Goal: Use online tool/utility: Utilize a website feature to perform a specific function

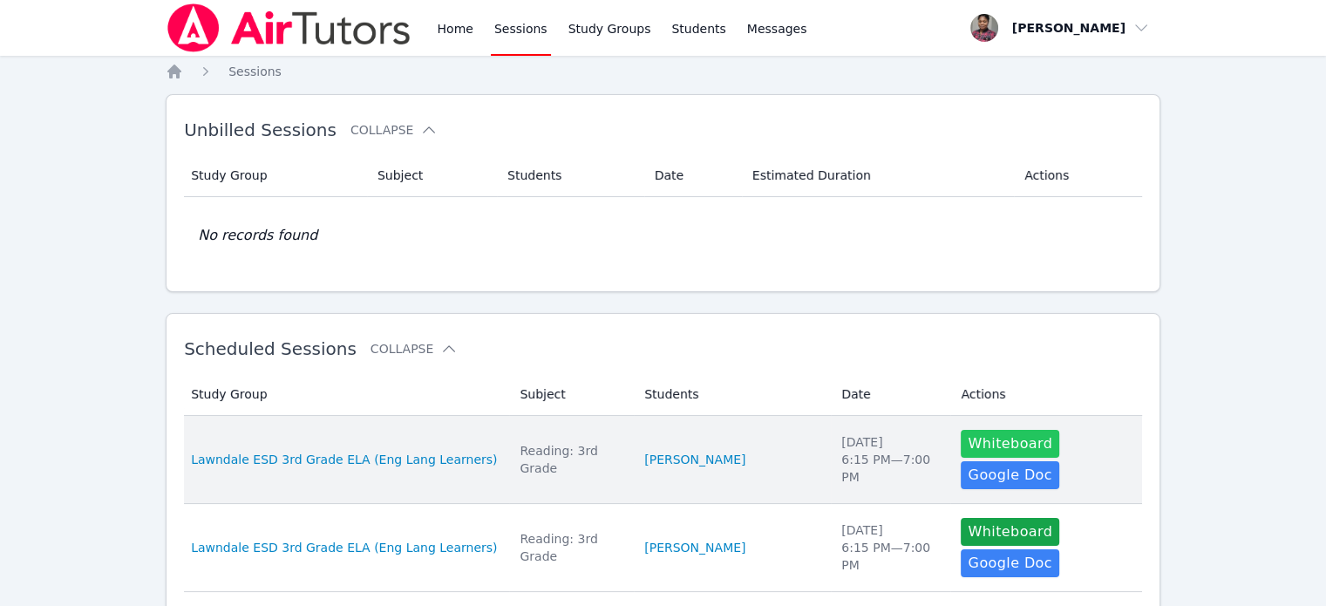
click at [979, 438] on button "Whiteboard" at bounding box center [1010, 444] width 98 height 28
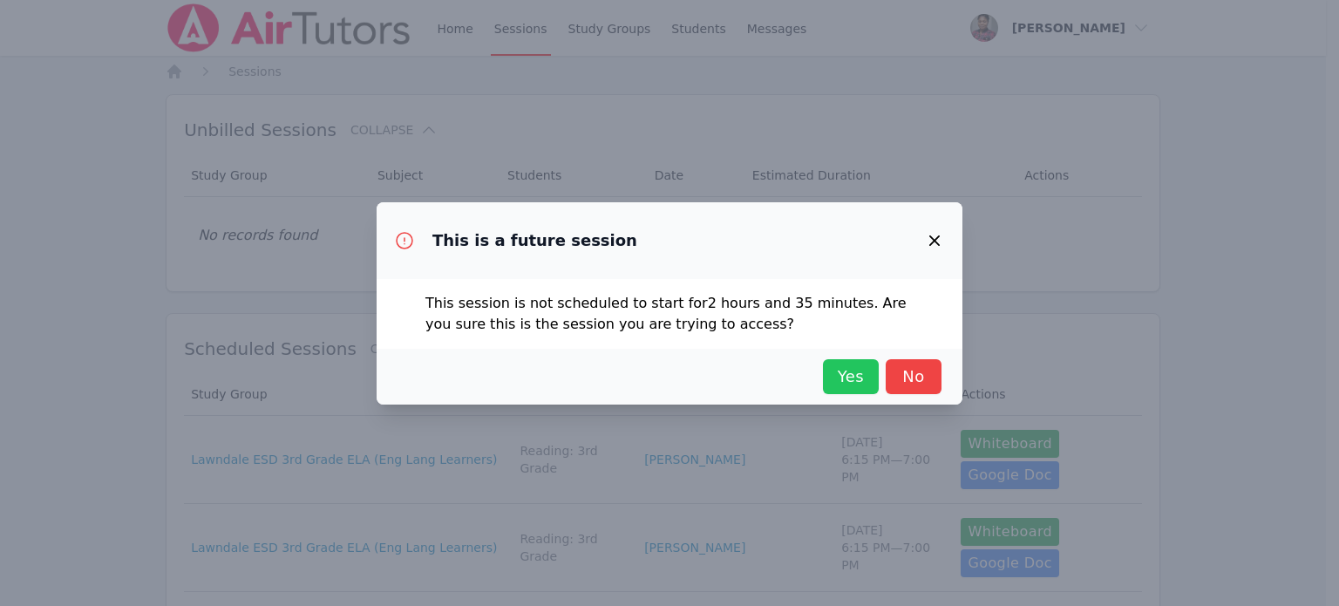
click at [840, 372] on span "Yes" at bounding box center [851, 376] width 38 height 24
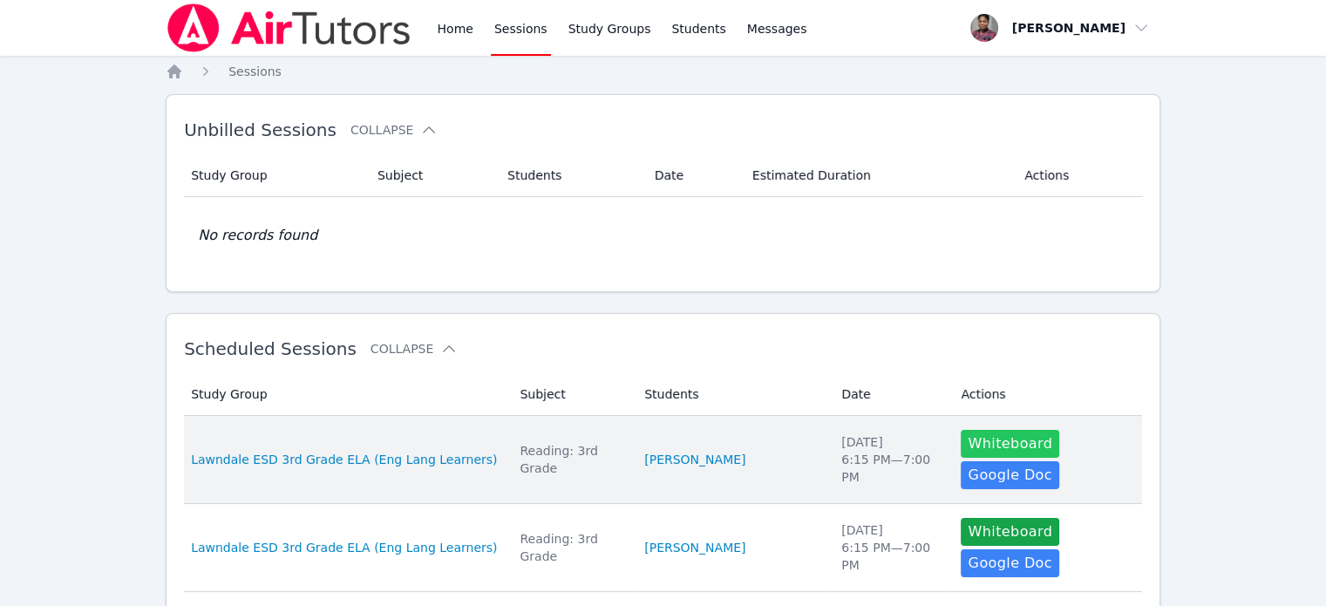
click at [981, 448] on button "Whiteboard" at bounding box center [1010, 444] width 98 height 28
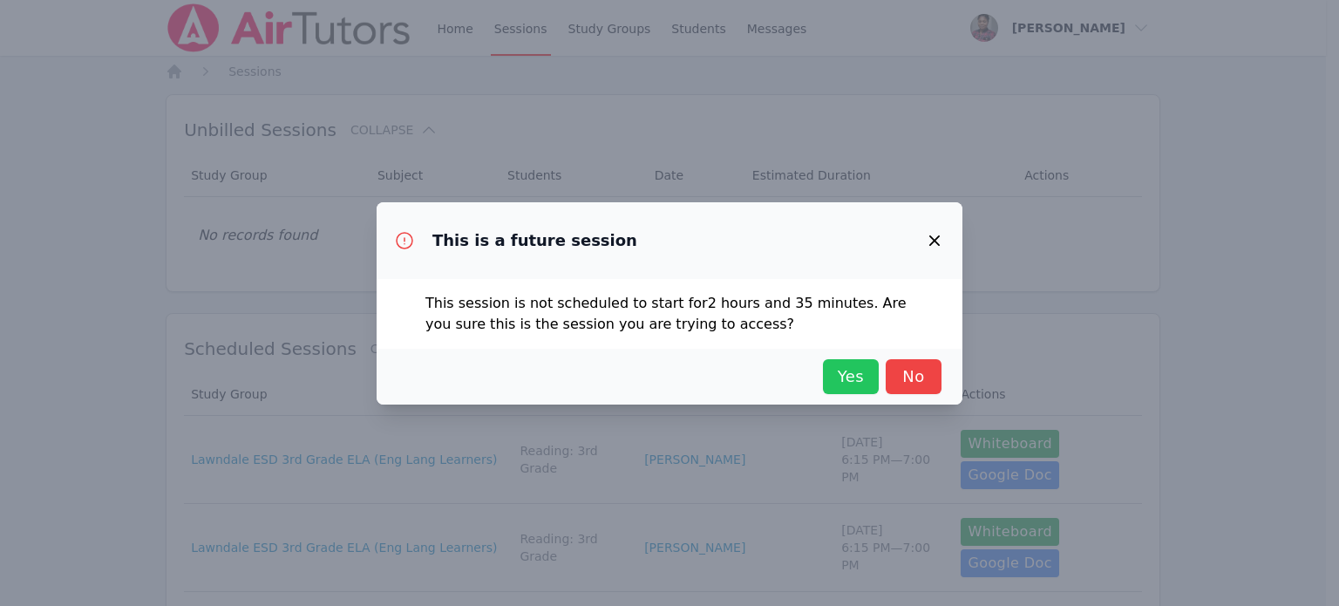
click at [859, 380] on span "Yes" at bounding box center [851, 376] width 38 height 24
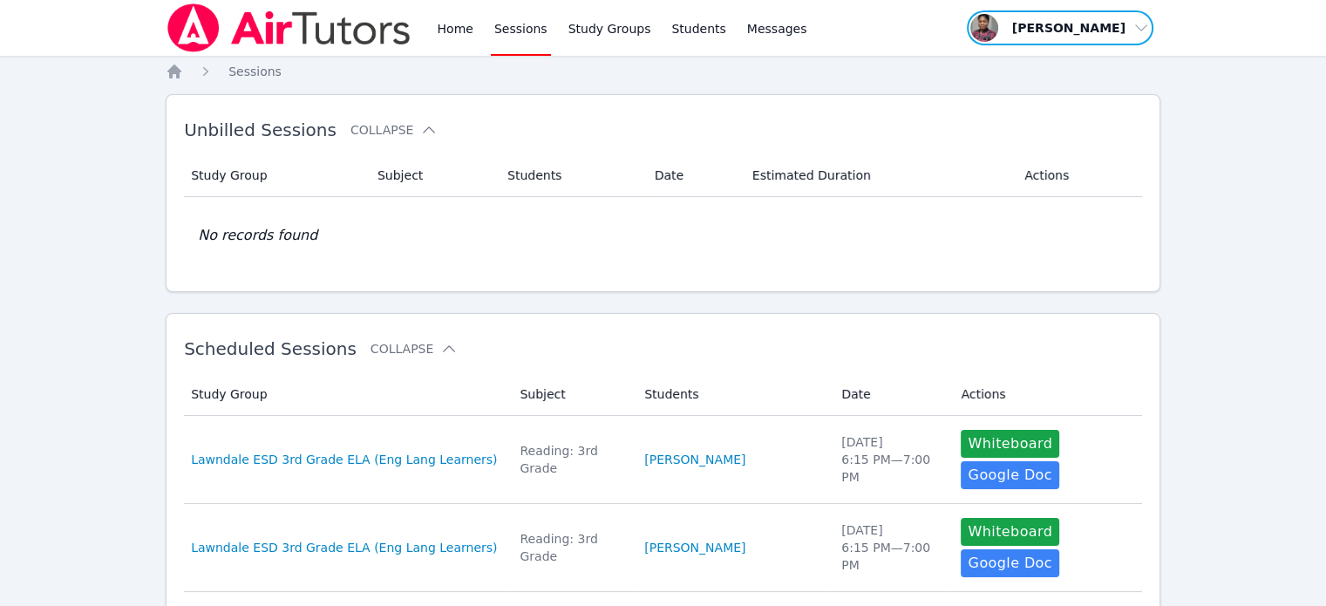
click at [1142, 27] on span "button" at bounding box center [1060, 28] width 190 height 38
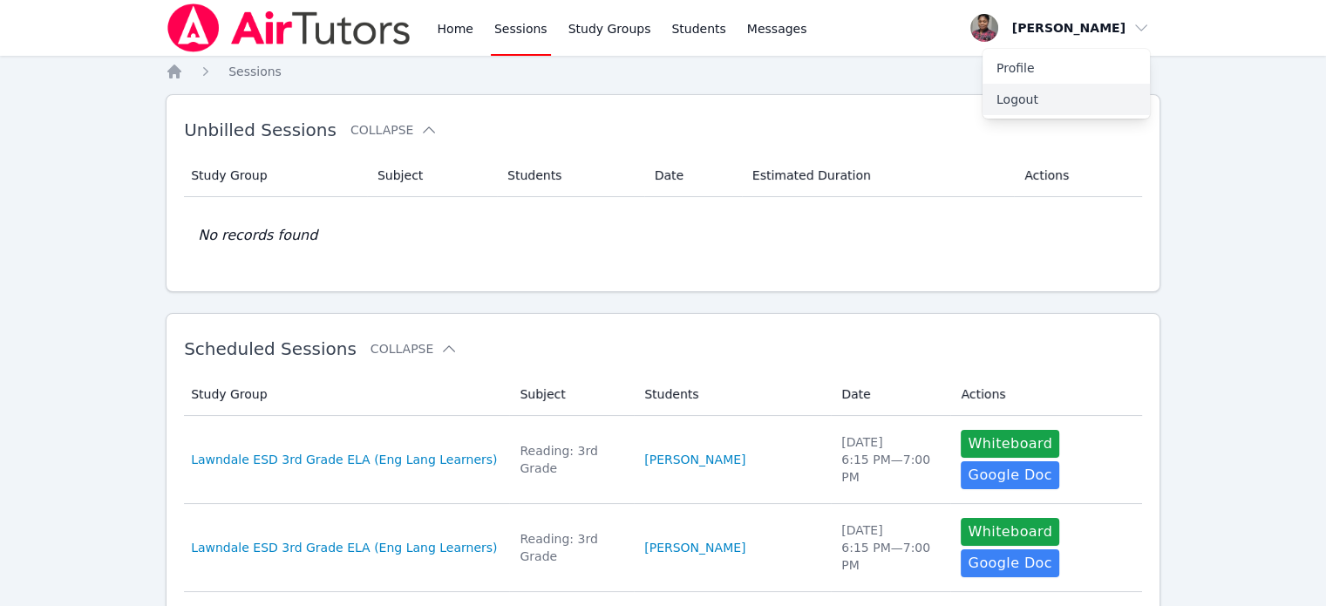
click at [1039, 93] on button "Logout" at bounding box center [1065, 99] width 167 height 31
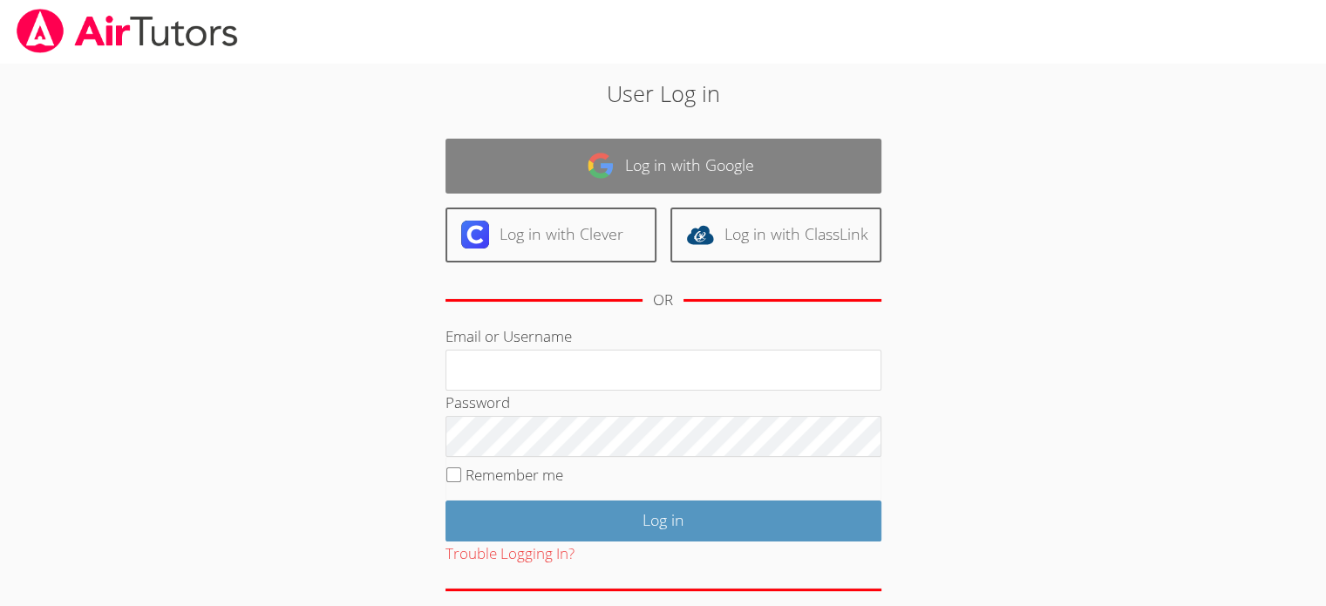
click at [601, 172] on img at bounding box center [601, 166] width 28 height 28
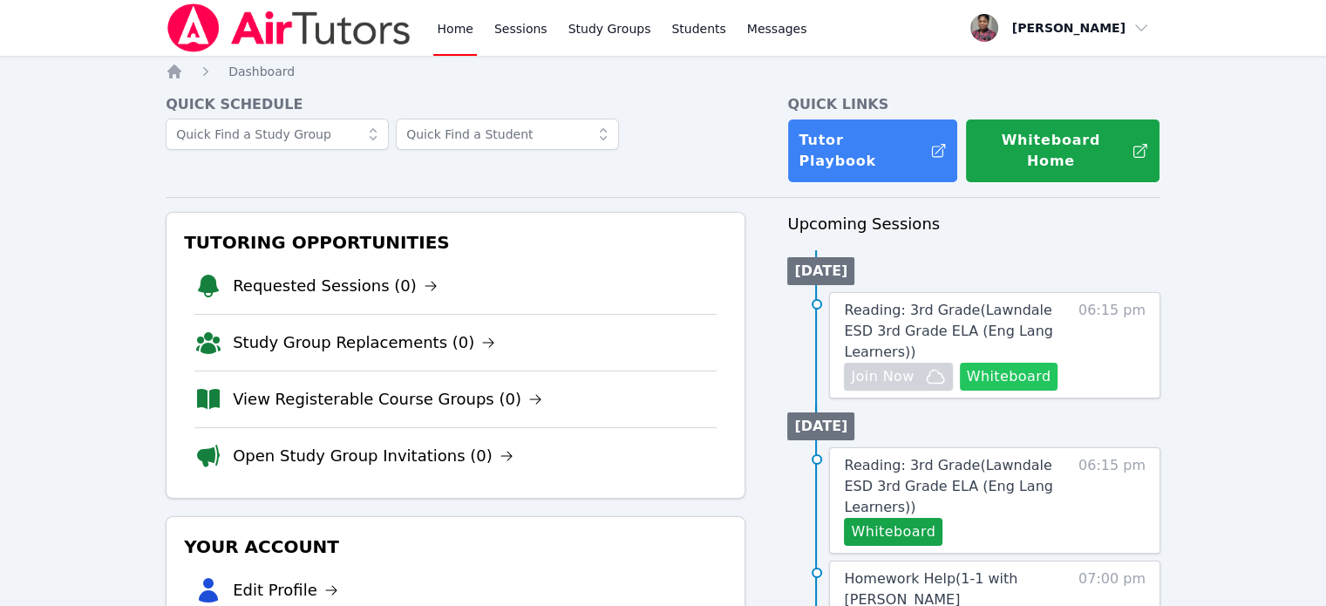
click at [1029, 363] on button "Whiteboard" at bounding box center [1009, 377] width 98 height 28
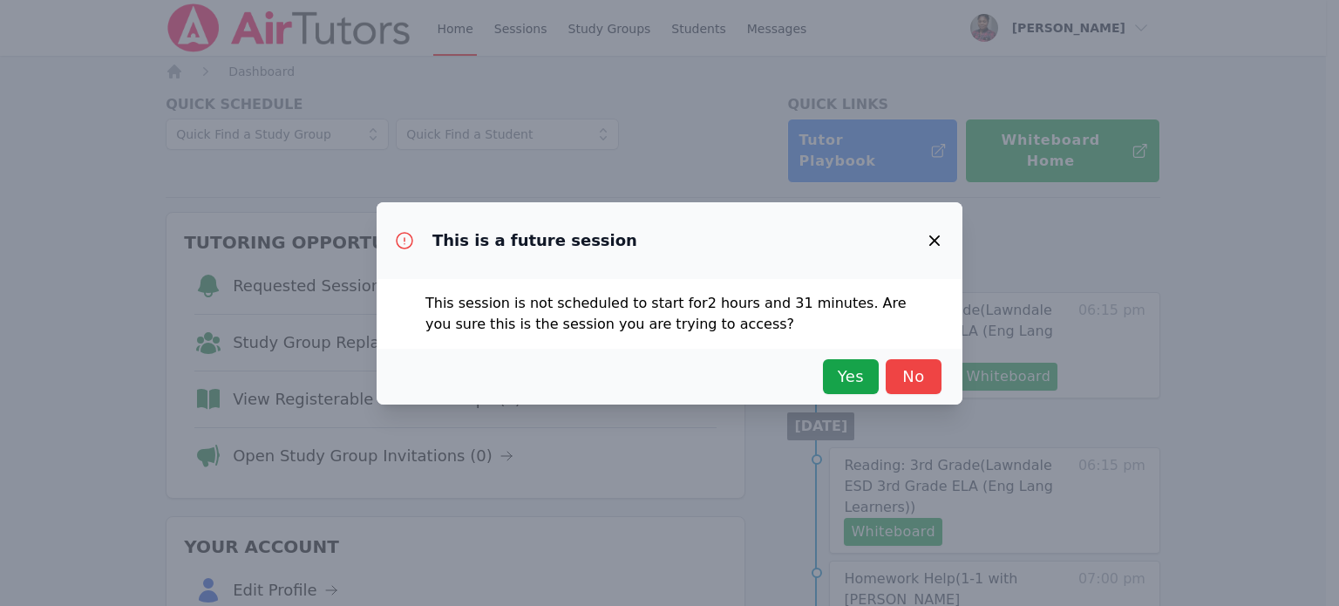
click at [819, 377] on div "Yes No" at bounding box center [669, 376] width 544 height 35
click at [846, 378] on span "Yes" at bounding box center [851, 376] width 38 height 24
